Goal: Task Accomplishment & Management: Manage account settings

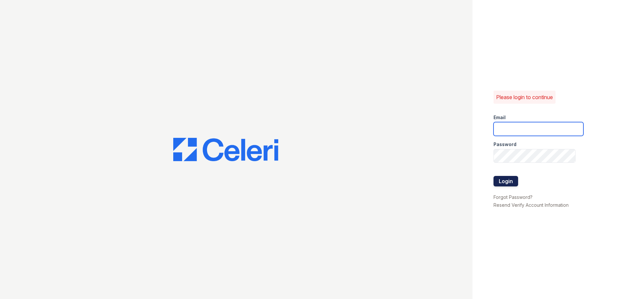
type input "[EMAIL_ADDRESS][DOMAIN_NAME]"
click at [499, 182] on button "Login" at bounding box center [506, 181] width 25 height 11
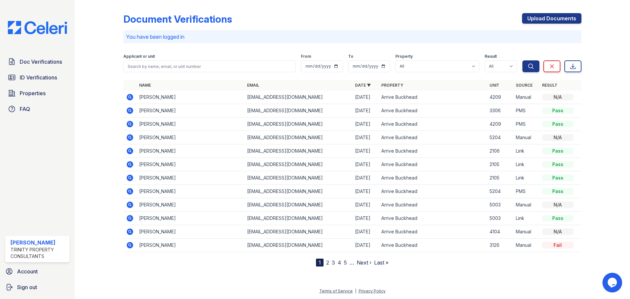
click at [132, 96] on icon at bounding box center [130, 97] width 7 height 7
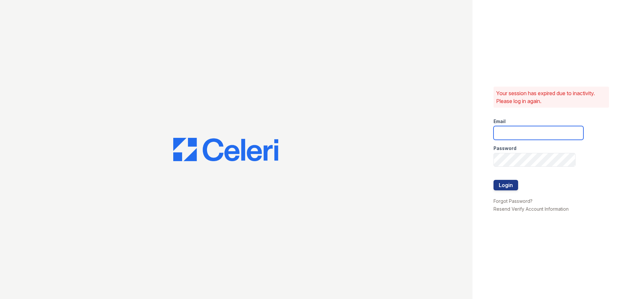
type input "aduran@trinity-pm.com"
click at [507, 179] on div at bounding box center [539, 173] width 90 height 13
click at [505, 181] on button "Login" at bounding box center [506, 185] width 25 height 11
